Goal: Task Accomplishment & Management: Manage account settings

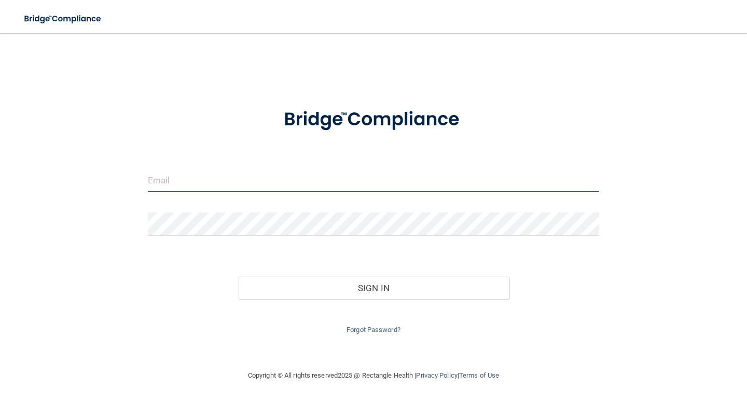
click at [321, 186] on input "email" at bounding box center [373, 180] width 451 height 23
type input "[EMAIL_ADDRESS][DOMAIN_NAME]"
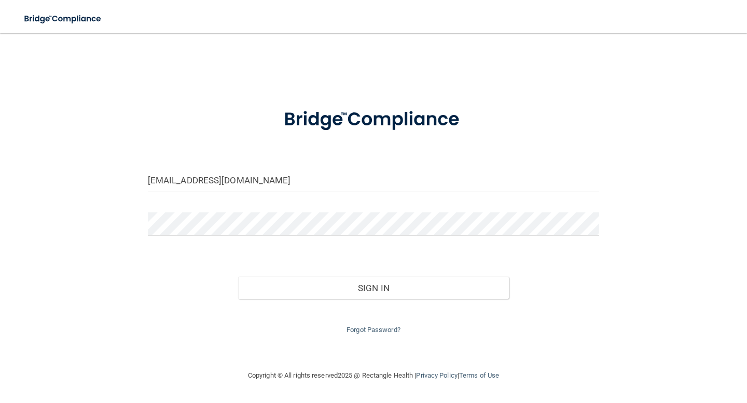
click at [311, 276] on div "Sign In" at bounding box center [373, 278] width 467 height 44
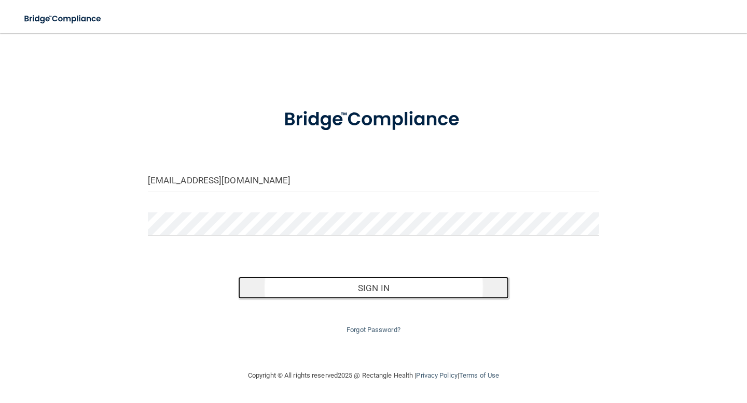
click at [312, 286] on button "Sign In" at bounding box center [373, 288] width 271 height 23
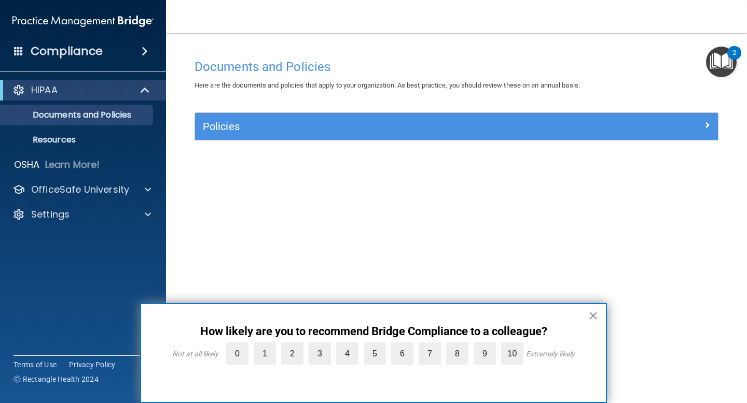
click at [590, 315] on button "×" at bounding box center [593, 316] width 10 height 17
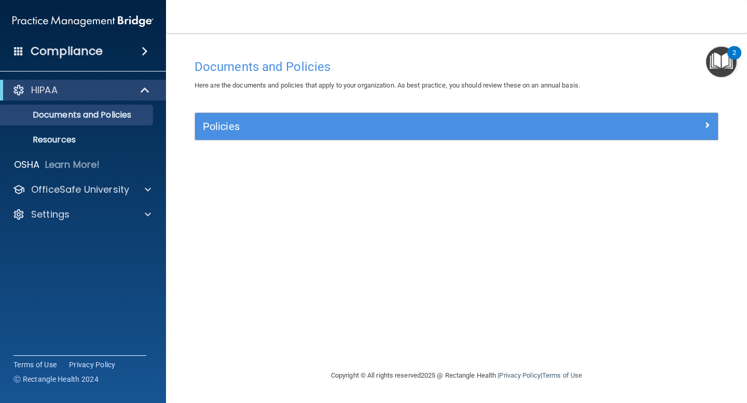
click at [298, 136] on div "Policies" at bounding box center [456, 126] width 523 height 27
click at [119, 210] on div "Settings" at bounding box center [69, 214] width 129 height 12
click at [75, 240] on p "My Account" at bounding box center [78, 239] width 142 height 10
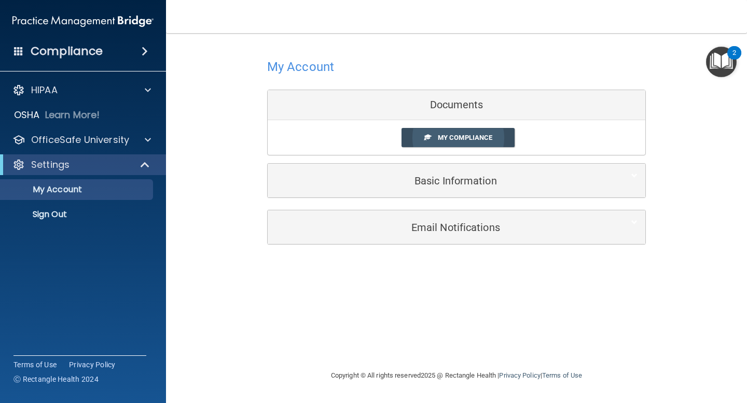
click at [431, 138] on link "My Compliance" at bounding box center [458, 137] width 114 height 19
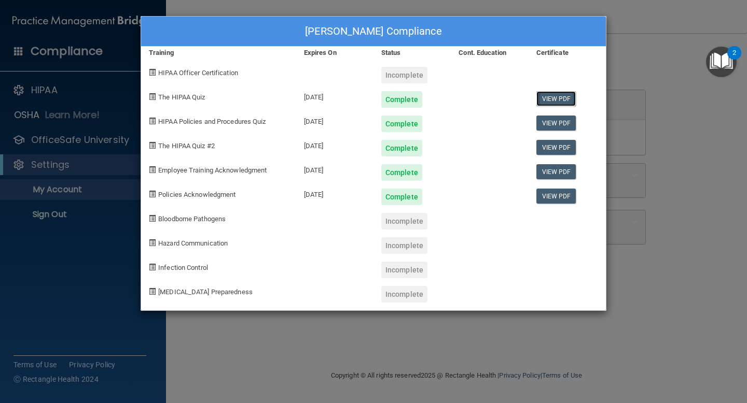
click at [545, 99] on link "View PDF" at bounding box center [556, 98] width 40 height 15
